Goal: Transaction & Acquisition: Purchase product/service

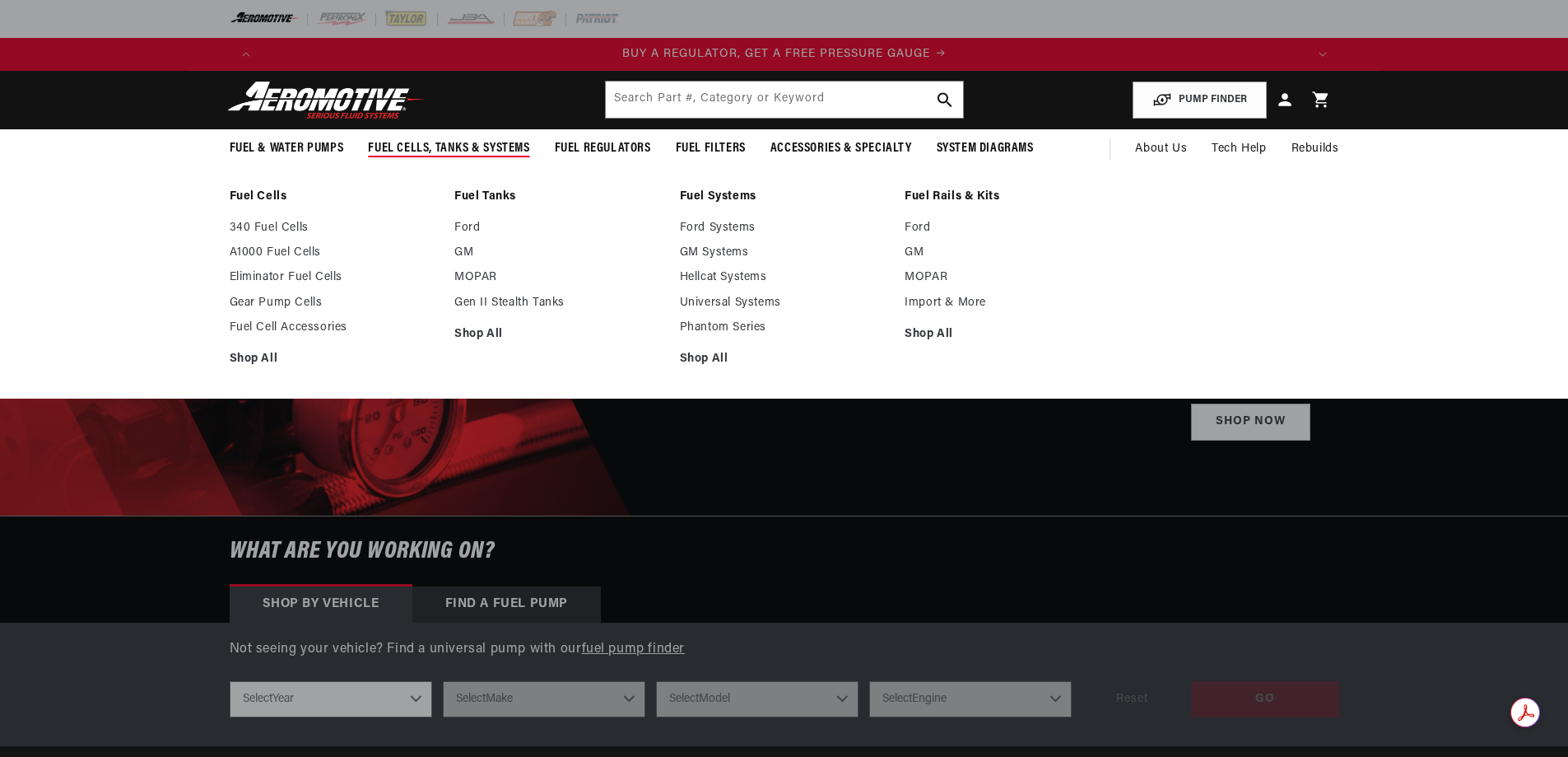
click at [422, 147] on span "Fuel Cells, Tanks & Systems" at bounding box center [448, 149] width 162 height 17
click at [314, 269] on ul "340 Fuel Cells A1000 Fuel Cells Eliminator Fuel Cells Gear Pump Cells Fuel Cell…" at bounding box center [334, 293] width 209 height 146
click at [303, 277] on link "Eliminator Fuel Cells" at bounding box center [334, 277] width 209 height 15
click at [296, 307] on link "Gear Pump Cells" at bounding box center [334, 302] width 209 height 15
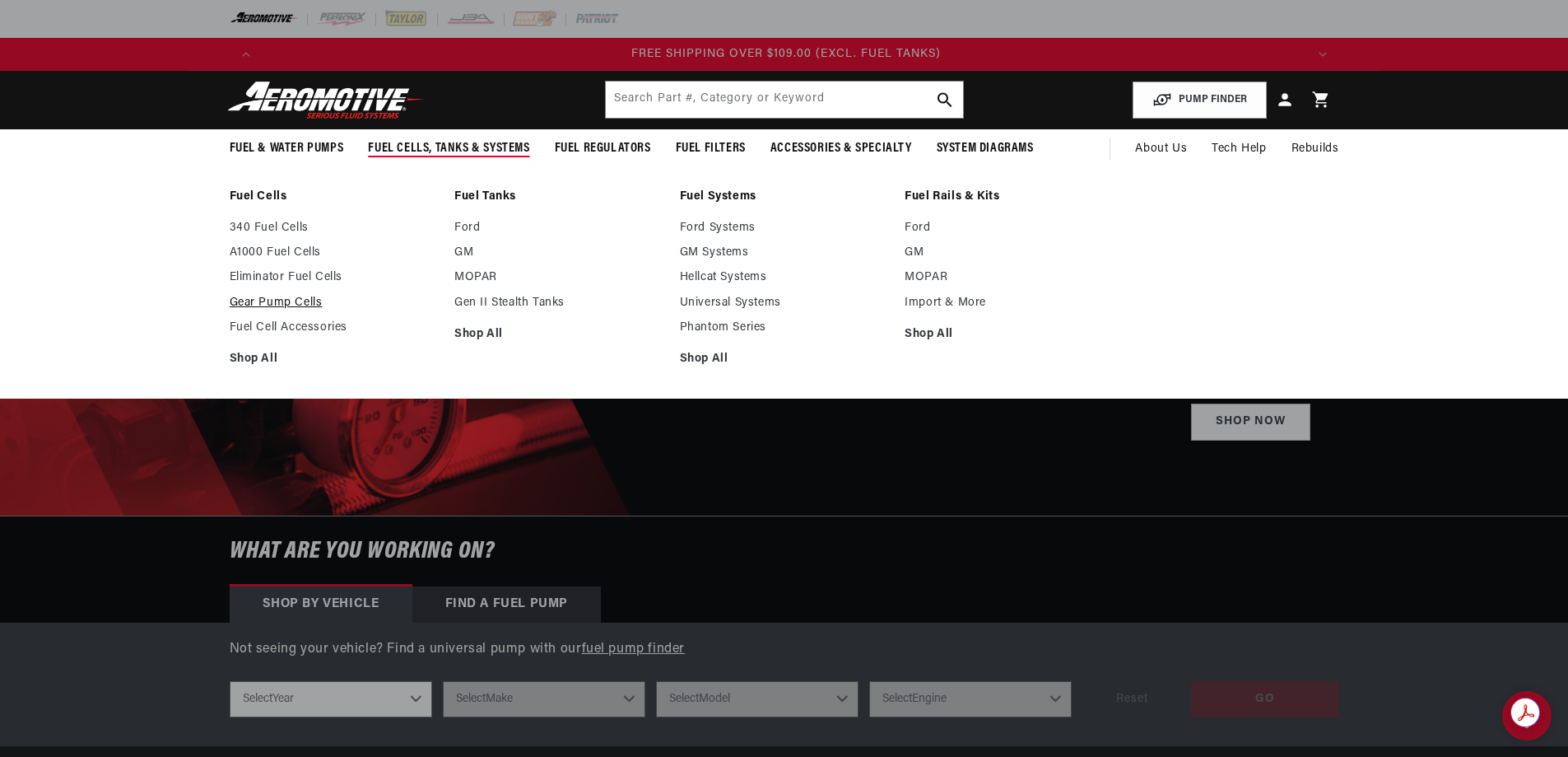
scroll to position [0, 3132]
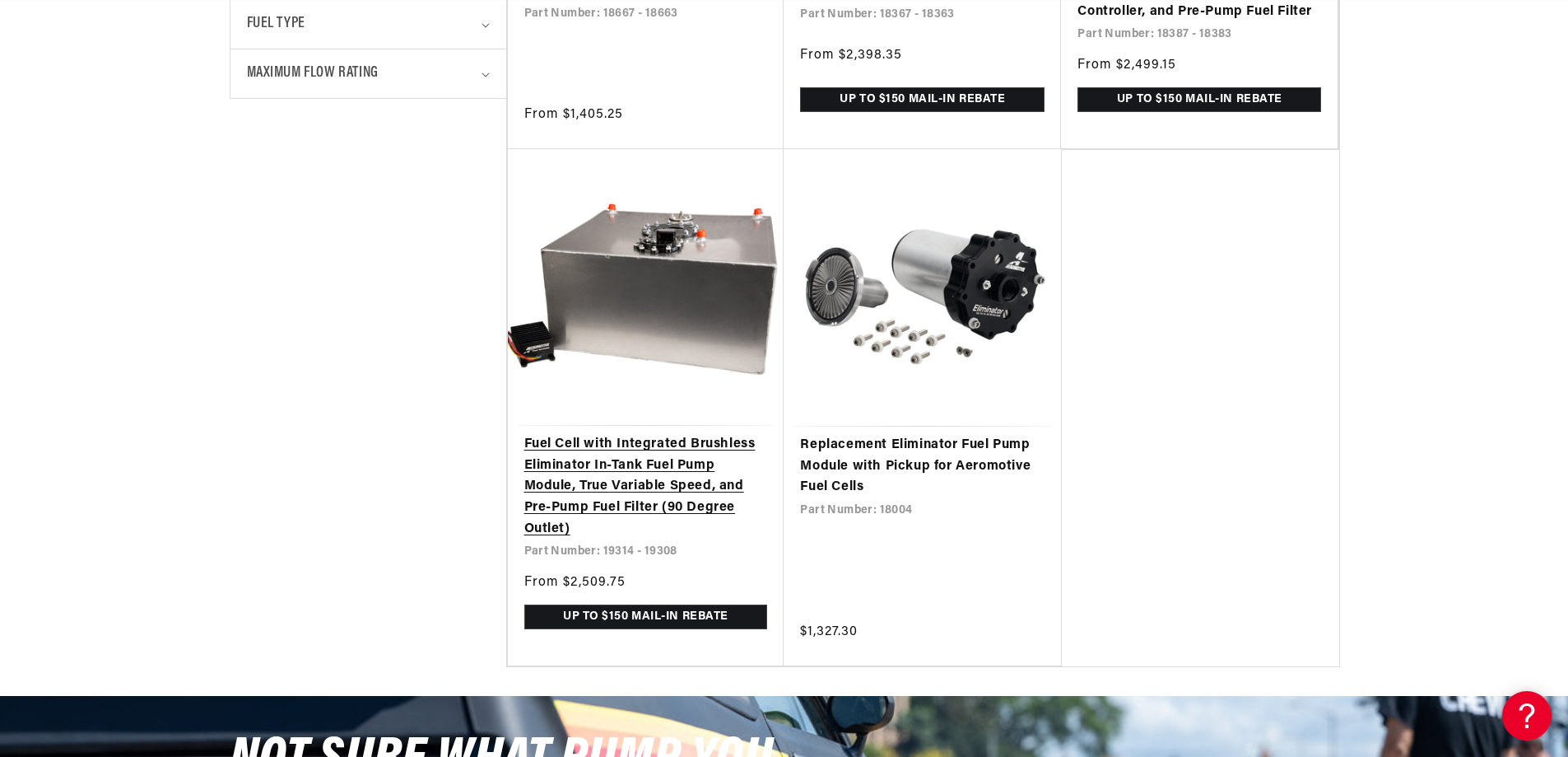
scroll to position [824, 0]
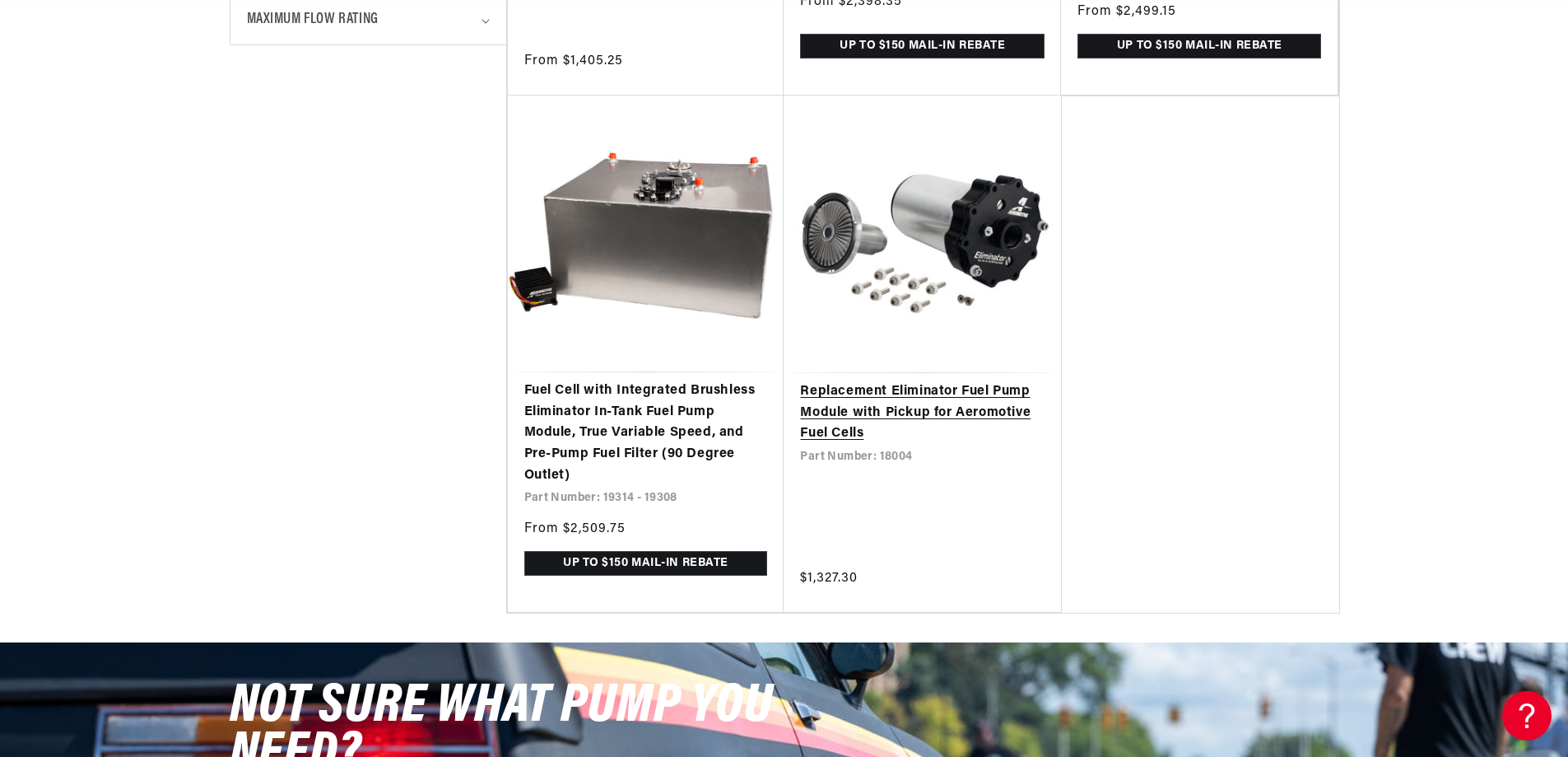
click at [857, 417] on link "Replacement Eliminator Fuel Pump Module with Pickup for Aeromotive Fuel Cells" at bounding box center [922, 412] width 244 height 63
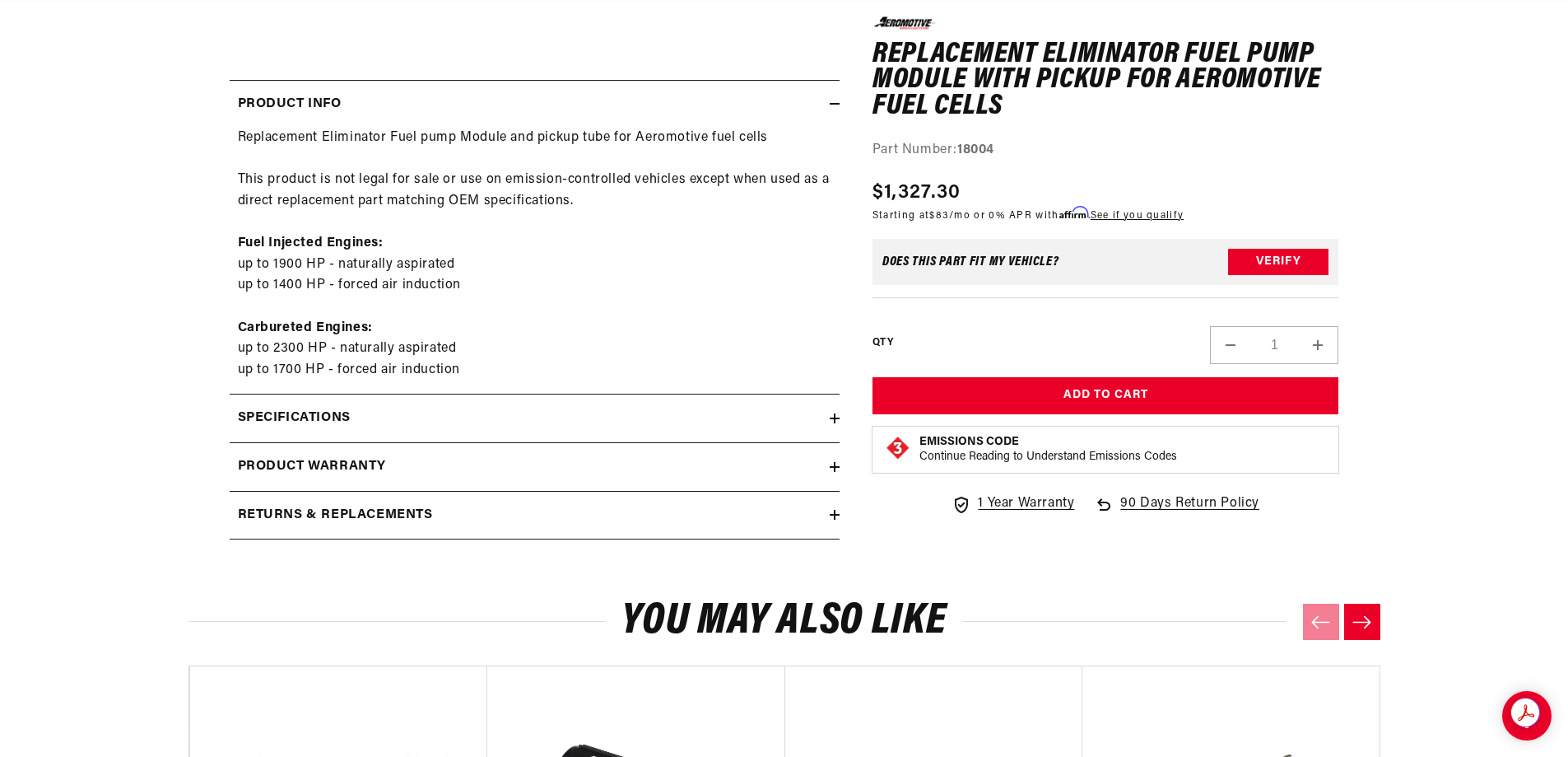
scroll to position [824, 0]
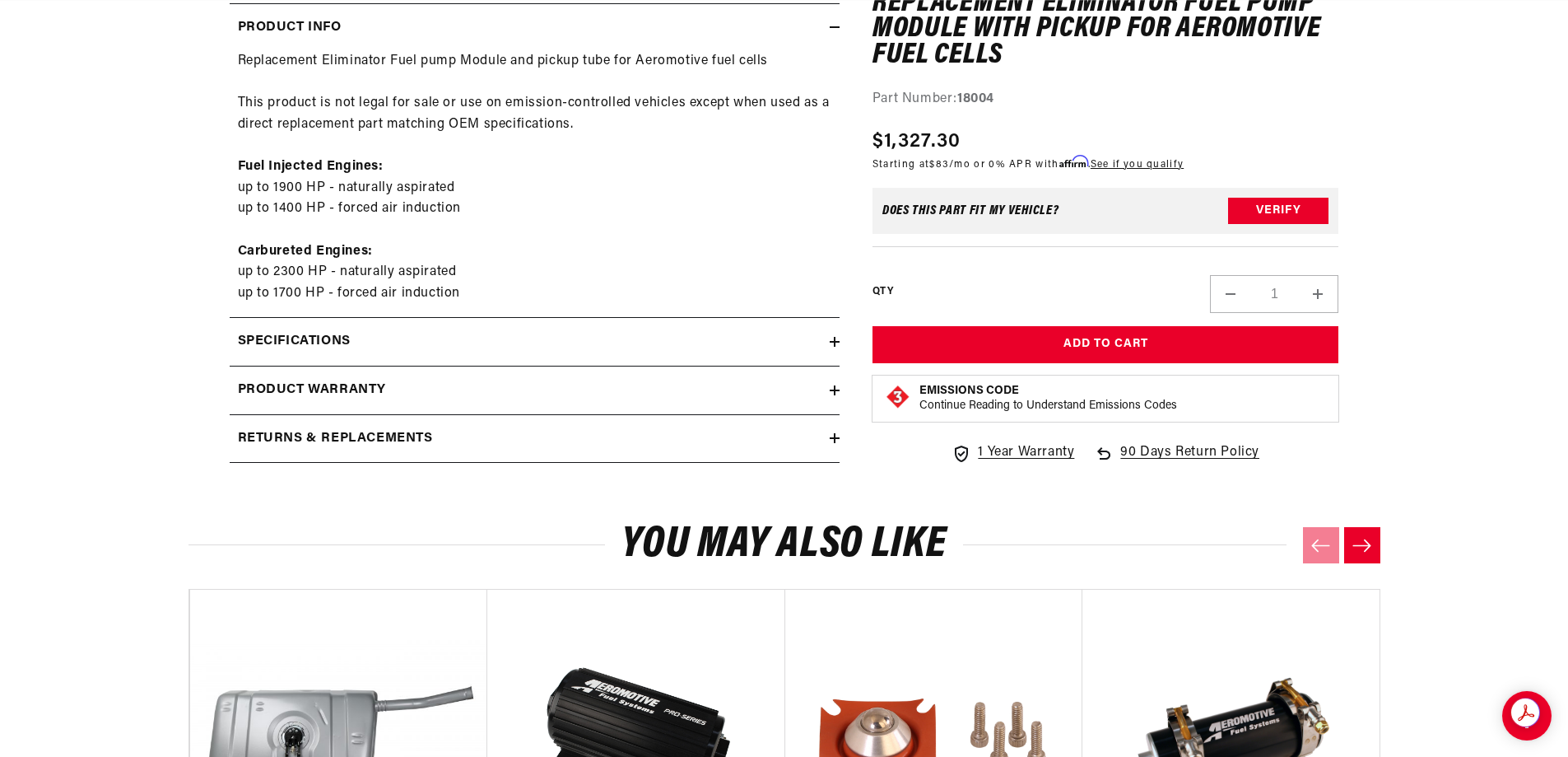
click at [409, 346] on div "Specifications" at bounding box center [530, 341] width 600 height 22
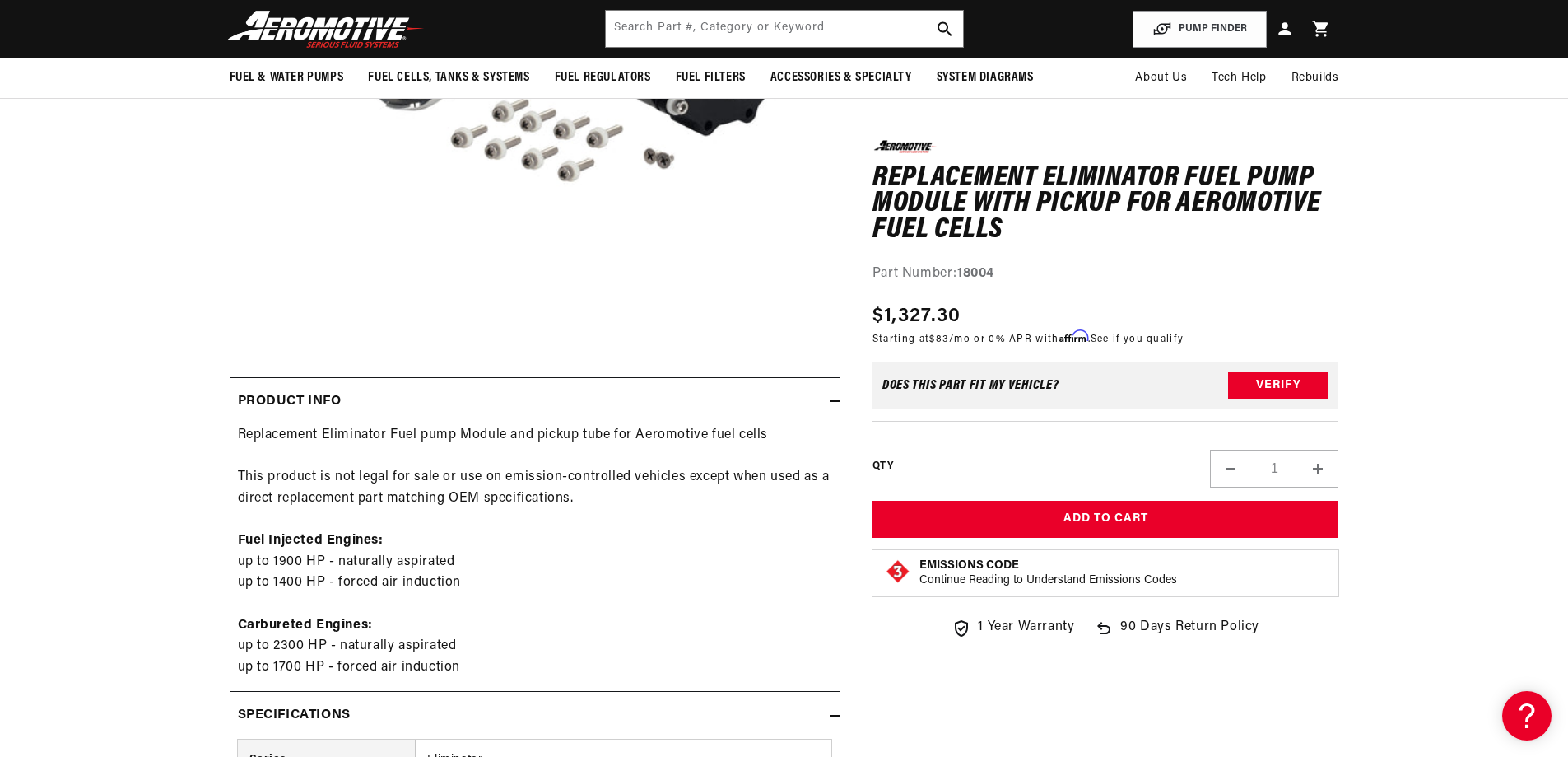
scroll to position [0, 0]
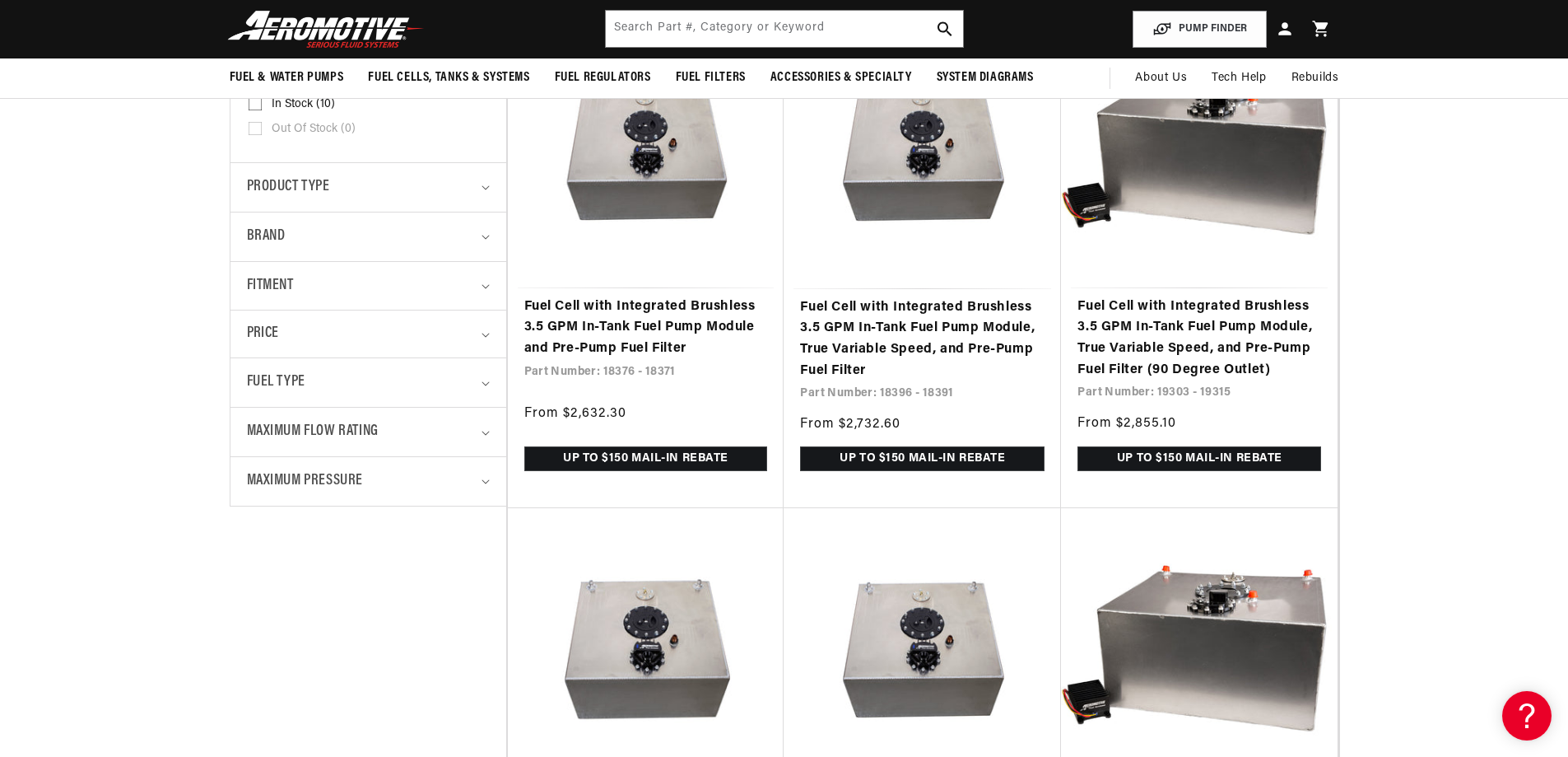
scroll to position [0, 3132]
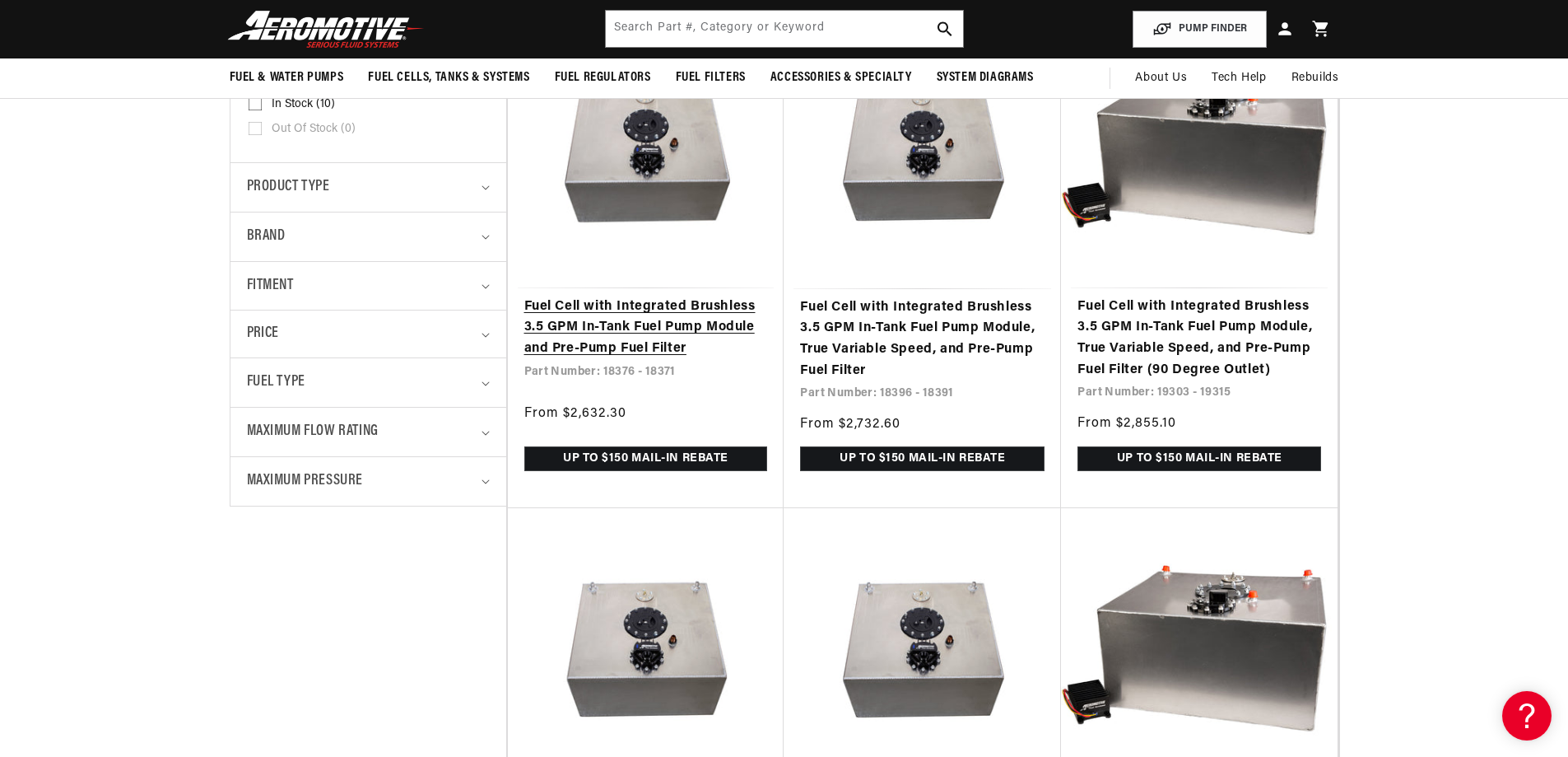
click at [658, 330] on link "Fuel Cell with Integrated Brushless 3.5 GPM In-Tank Fuel Pump Module and Pre-Pu…" at bounding box center [646, 328] width 244 height 63
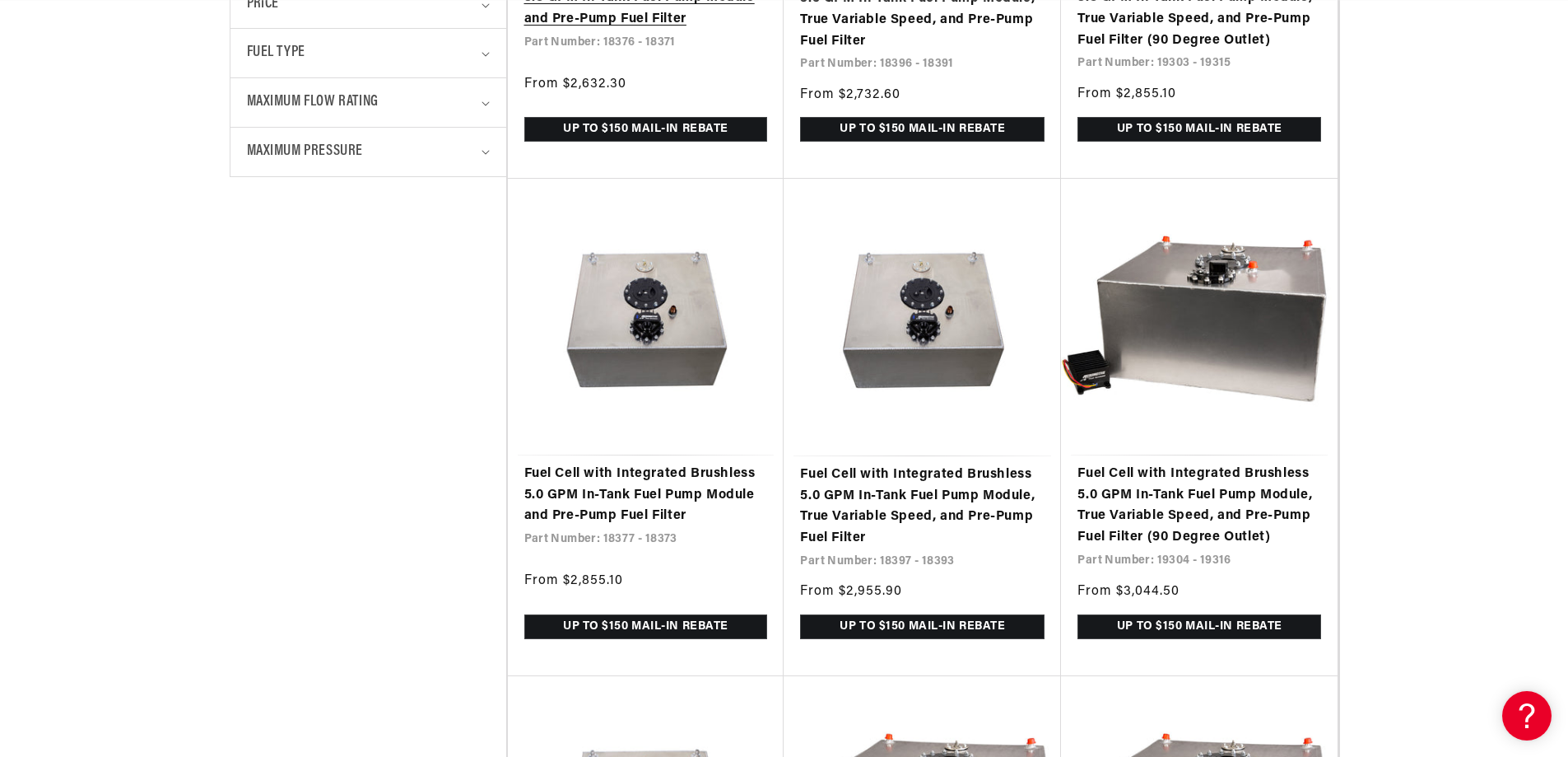
scroll to position [0, 1044]
click at [632, 491] on link "Fuel Cell with Integrated Brushless 5.0 GPM In-Tank Fuel Pump Module and Pre-Pu…" at bounding box center [646, 494] width 244 height 63
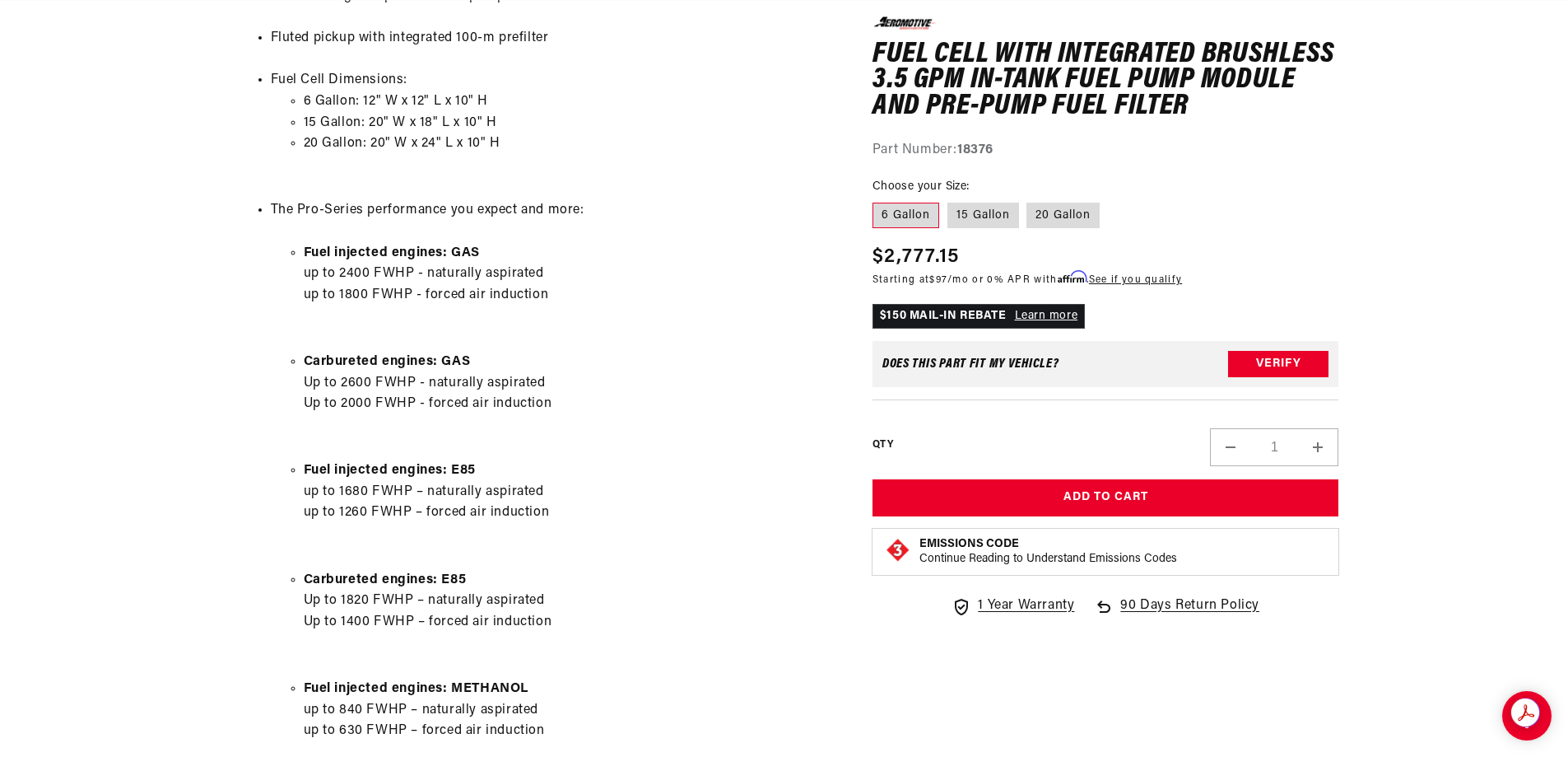
scroll to position [0, 3132]
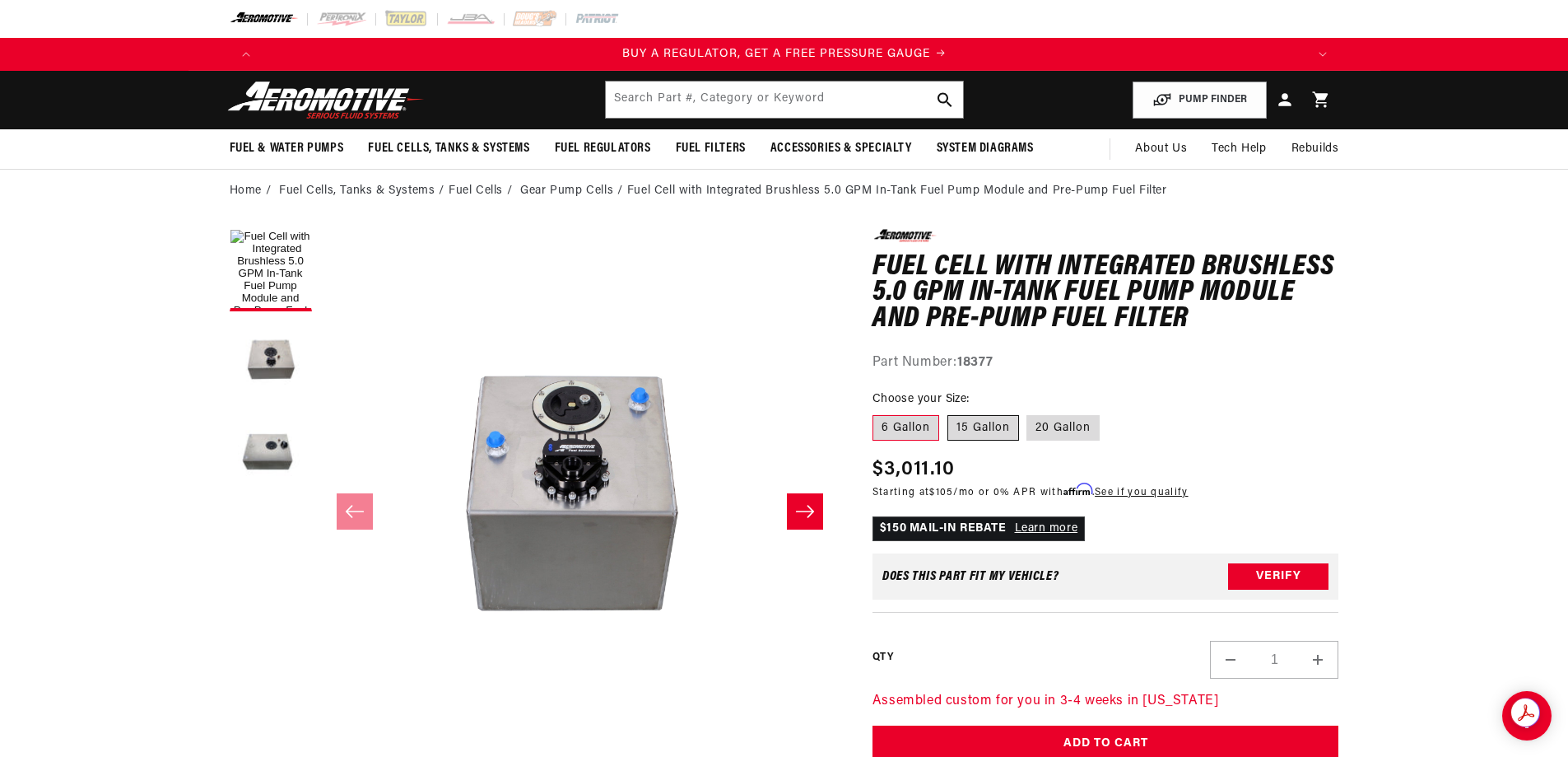
click at [969, 432] on label "15 Gallon" at bounding box center [983, 428] width 72 height 26
click at [949, 412] on input "15 Gallon" at bounding box center [948, 411] width 1 height 1
radio input "true"
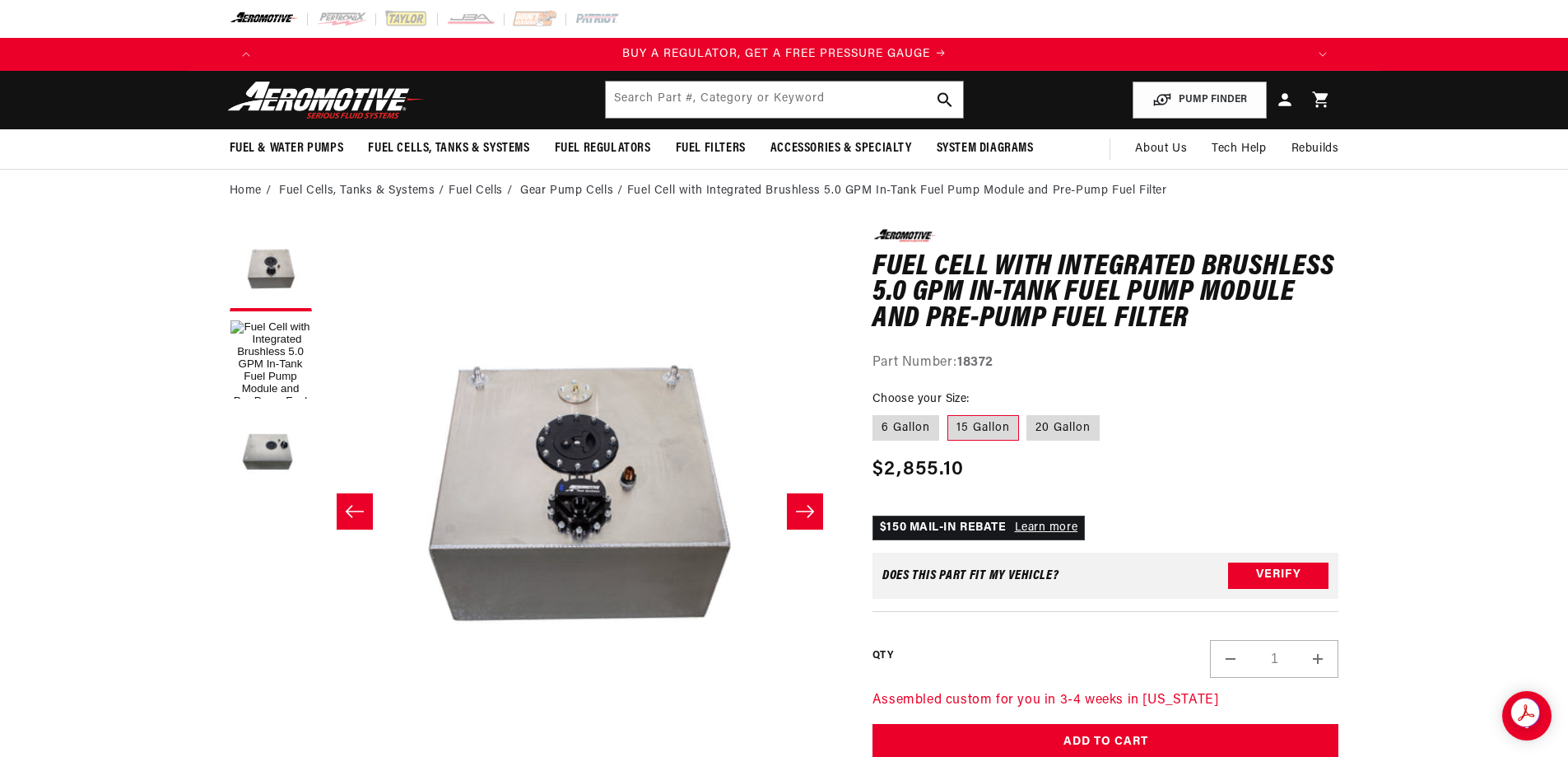
scroll to position [1, 0]
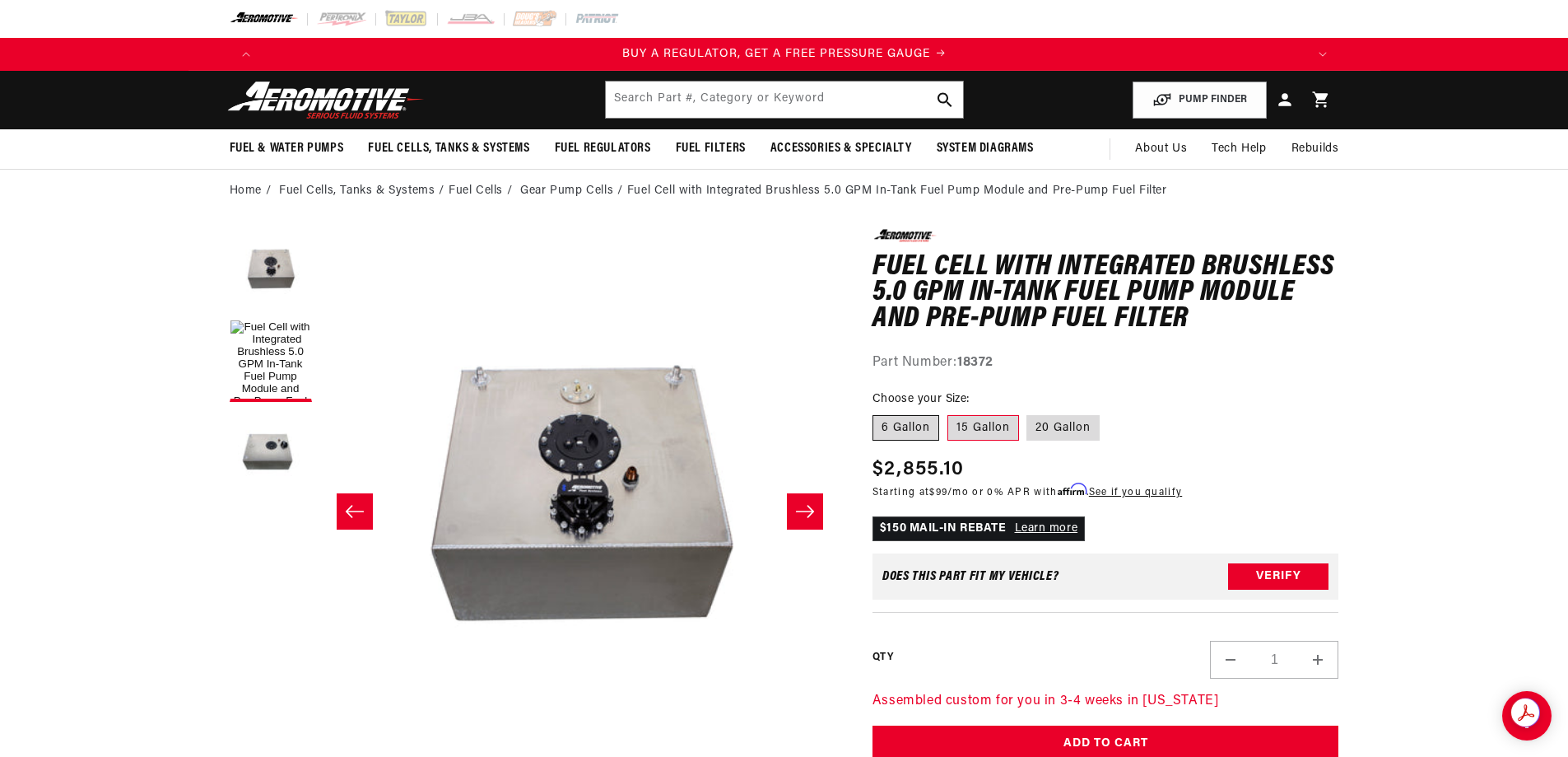
click at [900, 432] on label "6 Gallon" at bounding box center [905, 428] width 67 height 26
click at [878, 412] on input "6 Gallon" at bounding box center [877, 411] width 1 height 1
radio input "true"
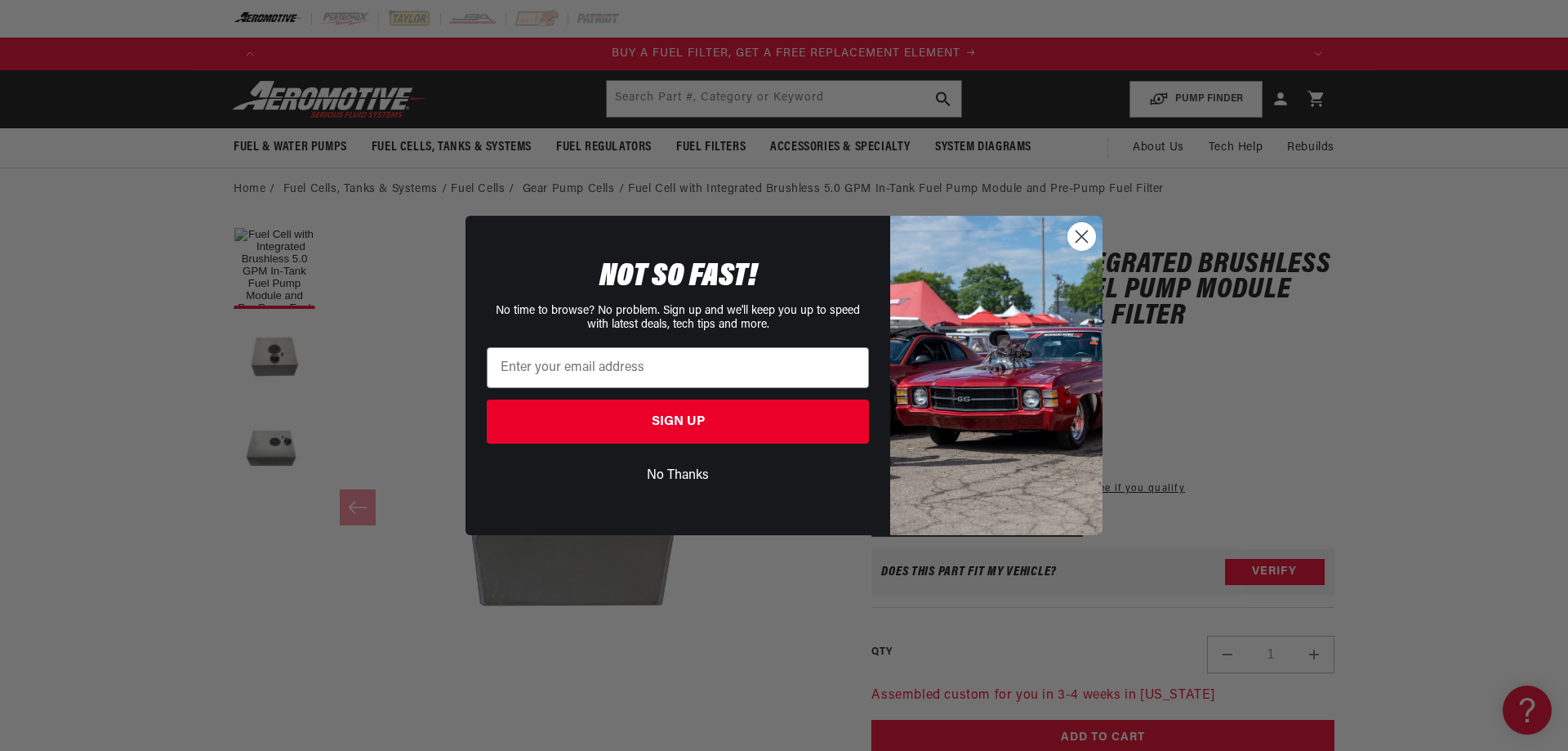
scroll to position [0, 1035]
click at [1086, 237] on circle "Close dialog" at bounding box center [1080, 236] width 27 height 27
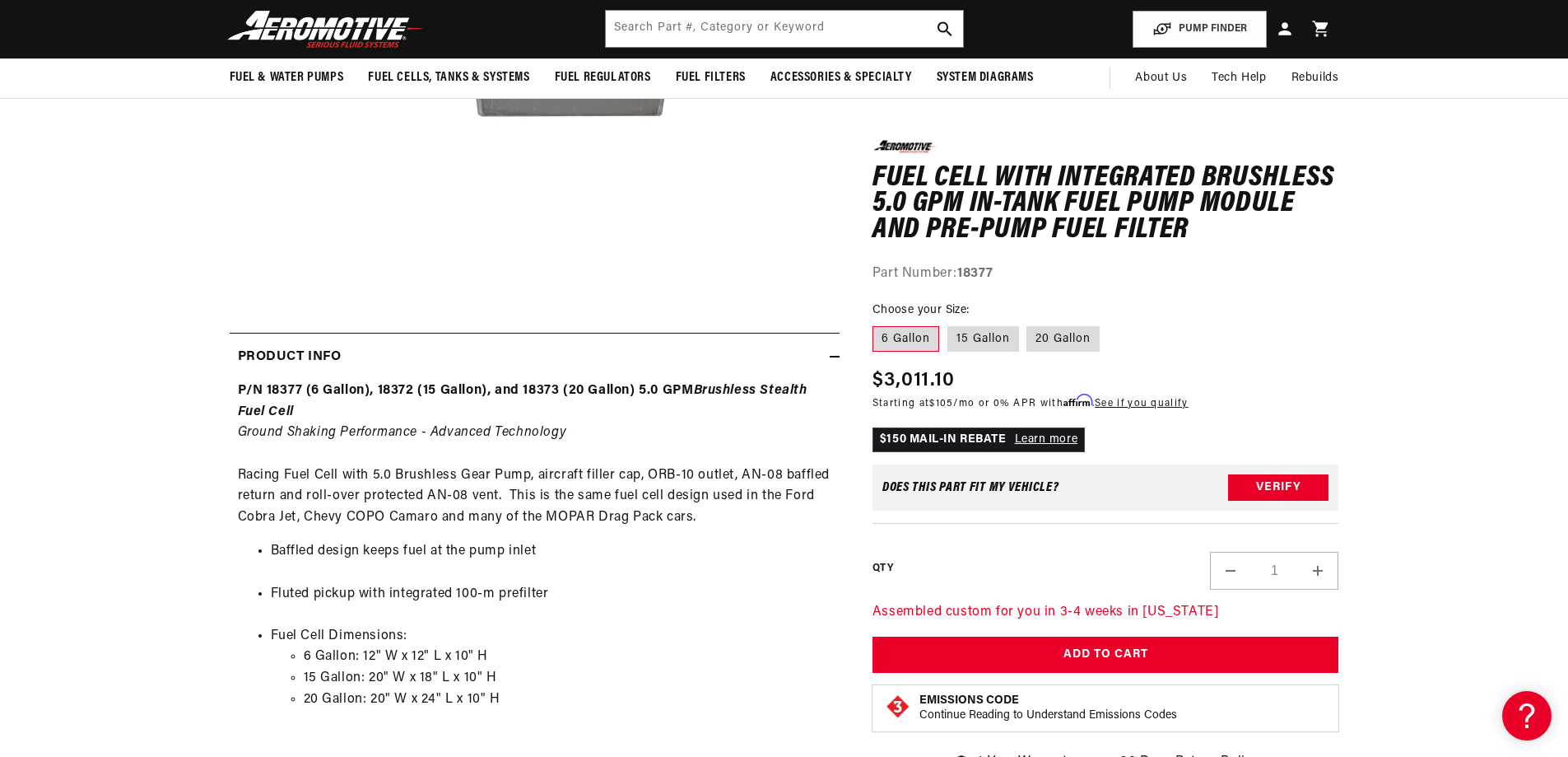
scroll to position [0, 785]
